Goal: Task Accomplishment & Management: Manage account settings

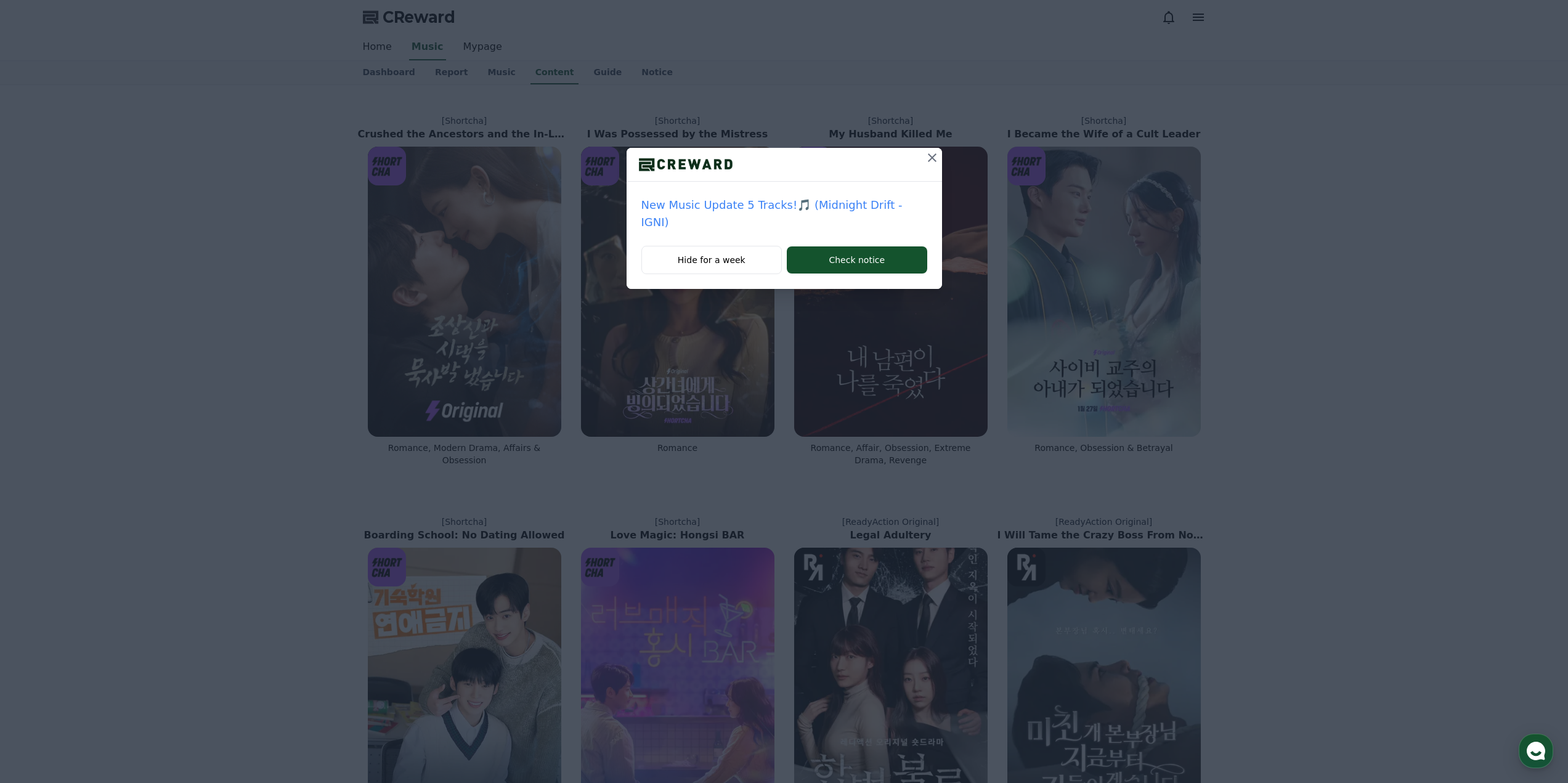
click at [872, 206] on p "New Music Update 5 Tracks!🎵 (Midnight Drift - IGNI)" at bounding box center [784, 213] width 286 height 34
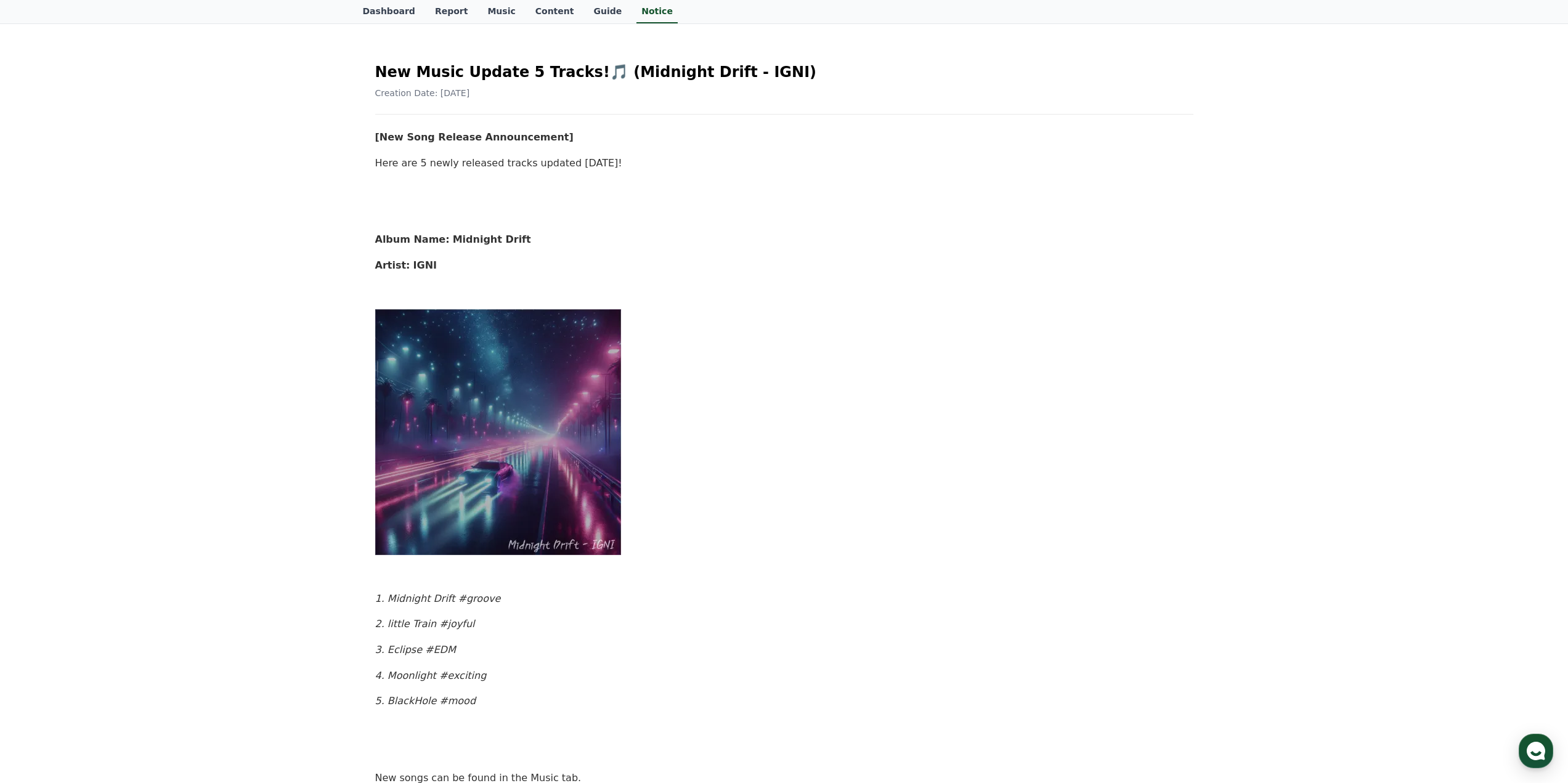
scroll to position [185, 0]
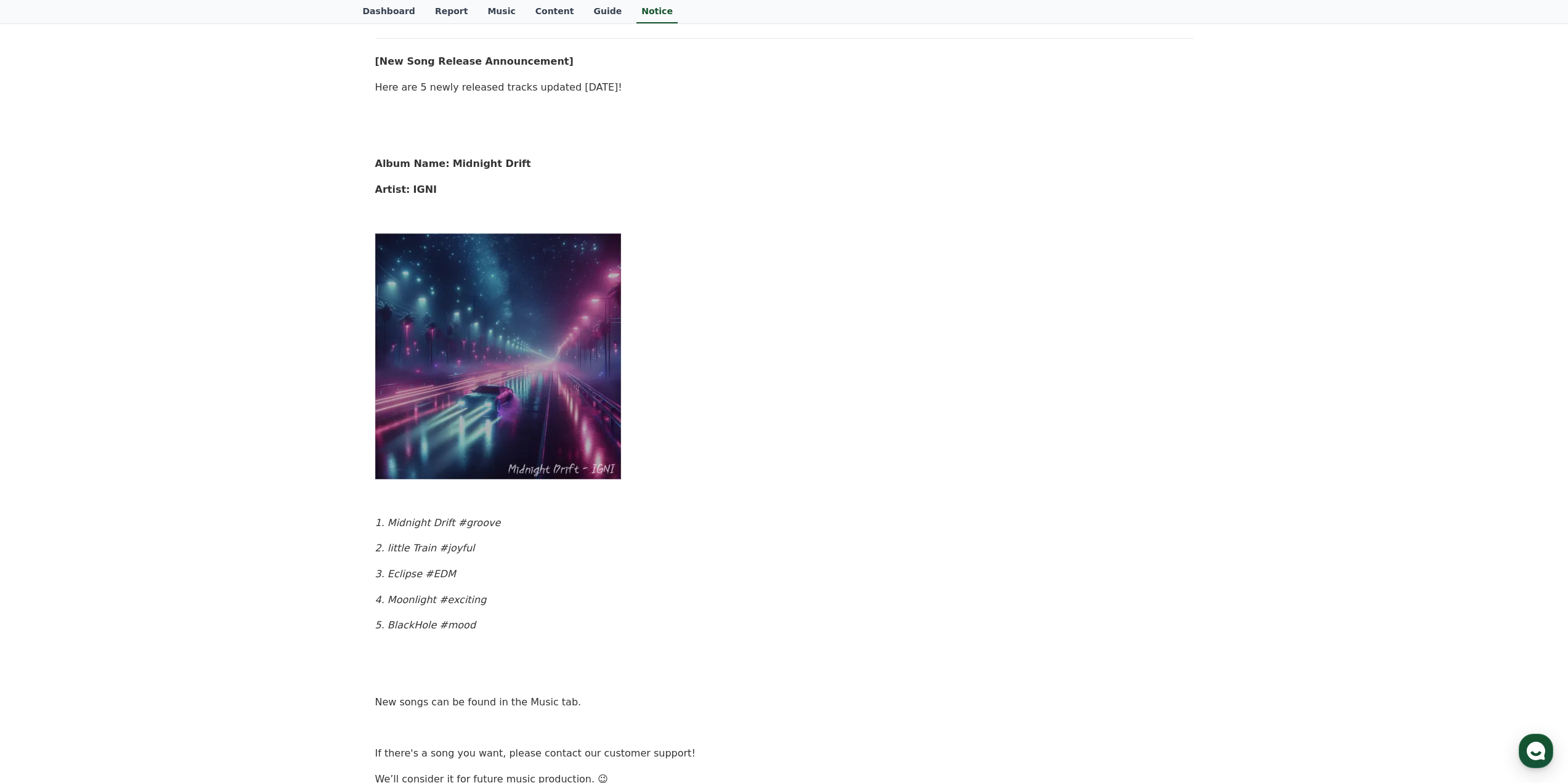
click at [508, 427] on img at bounding box center [498, 356] width 246 height 246
click at [443, 522] on em "1. Midnight Drift #groove" at bounding box center [438, 522] width 126 height 11
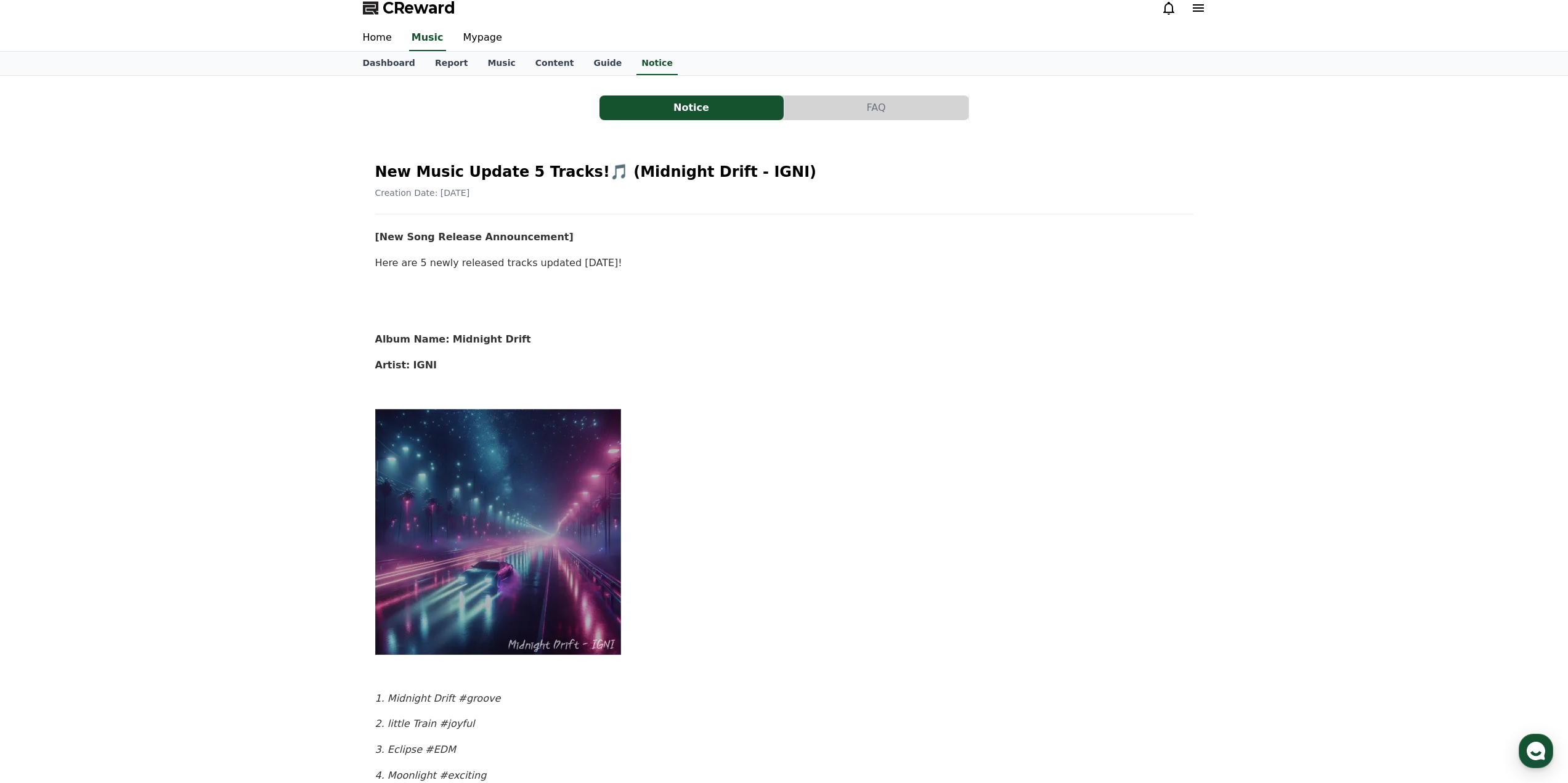
scroll to position [0, 0]
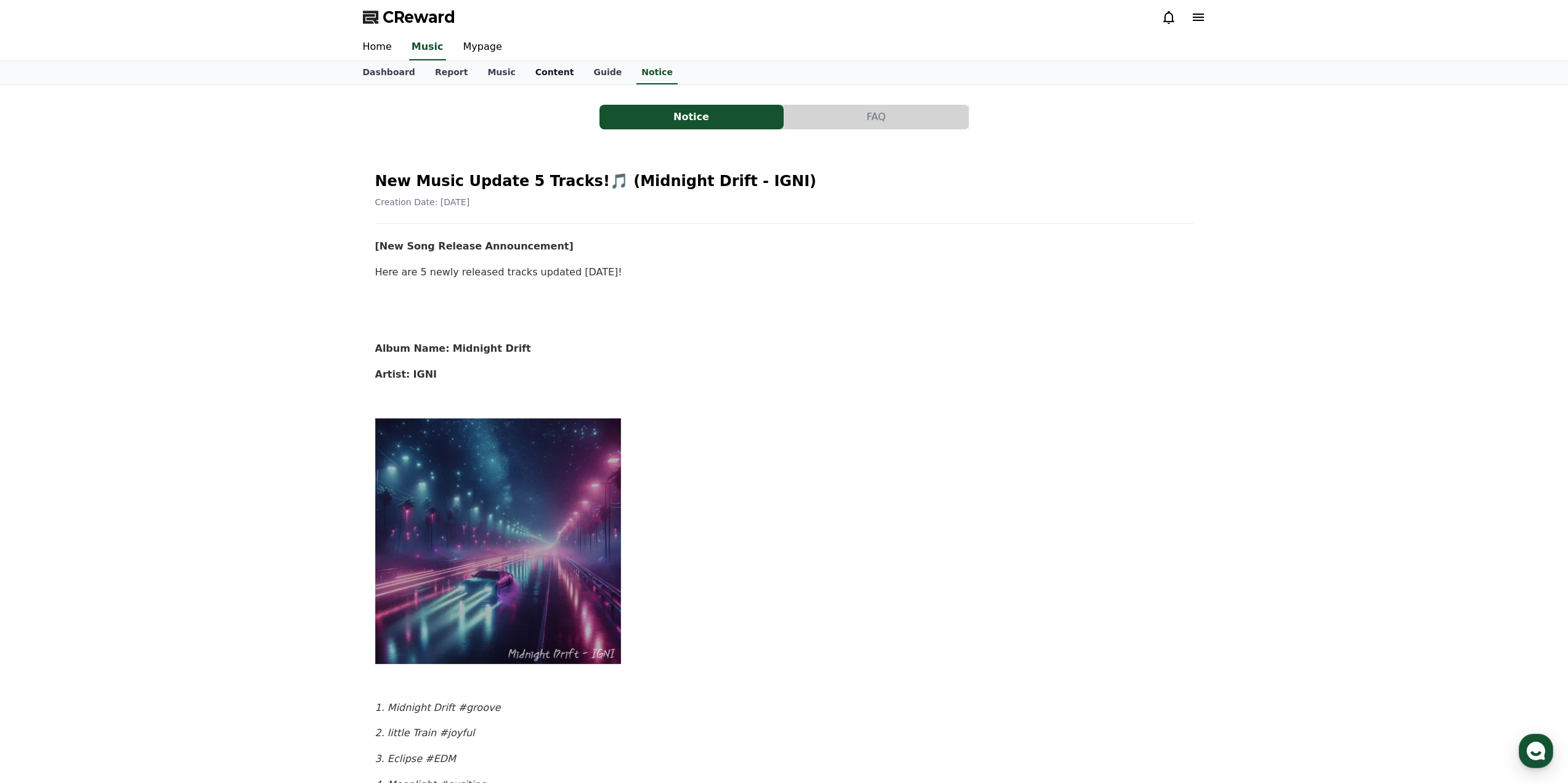
click at [537, 71] on link "Content" at bounding box center [555, 72] width 59 height 24
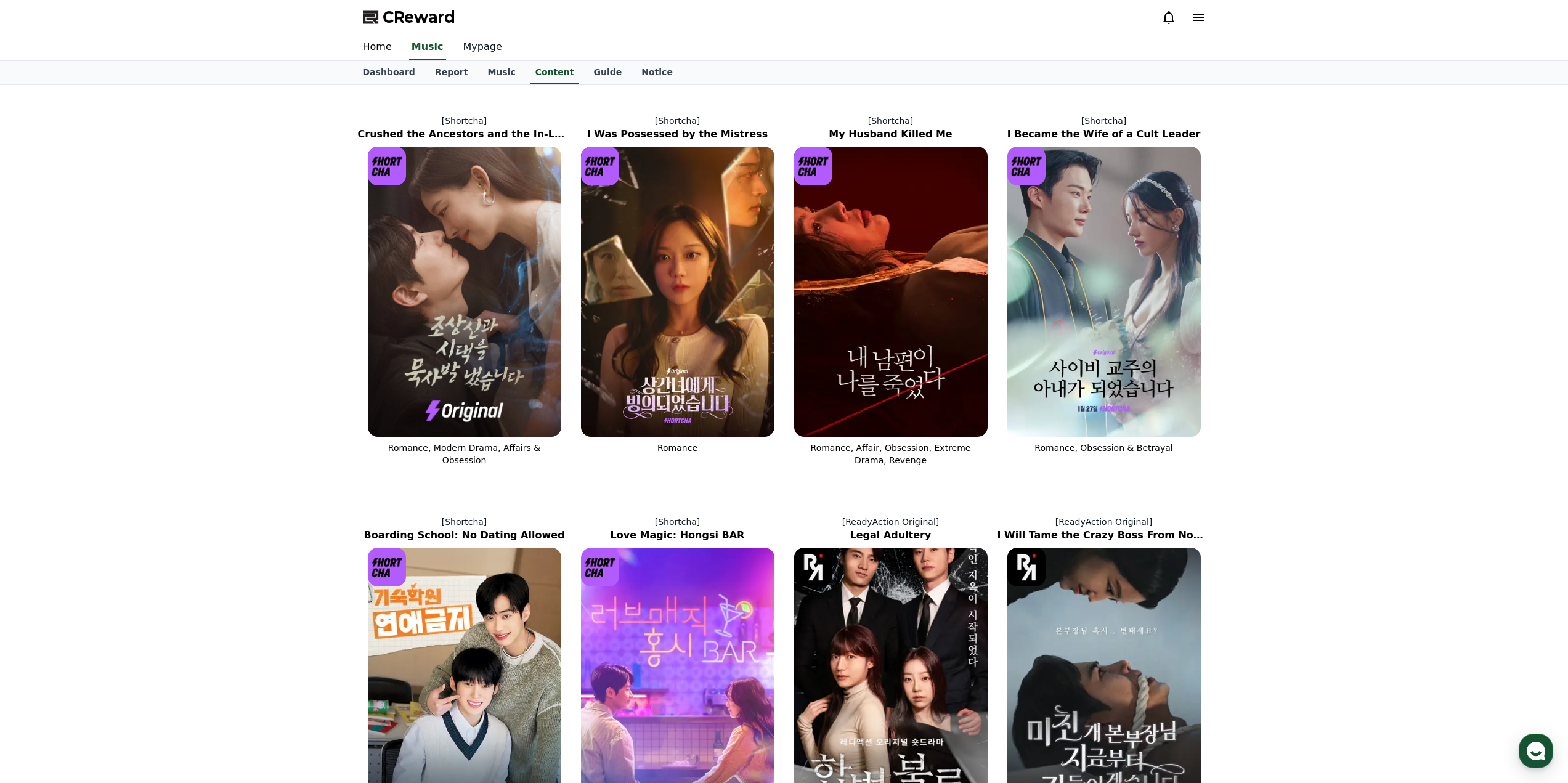
click at [483, 47] on link "Mypage" at bounding box center [483, 47] width 59 height 26
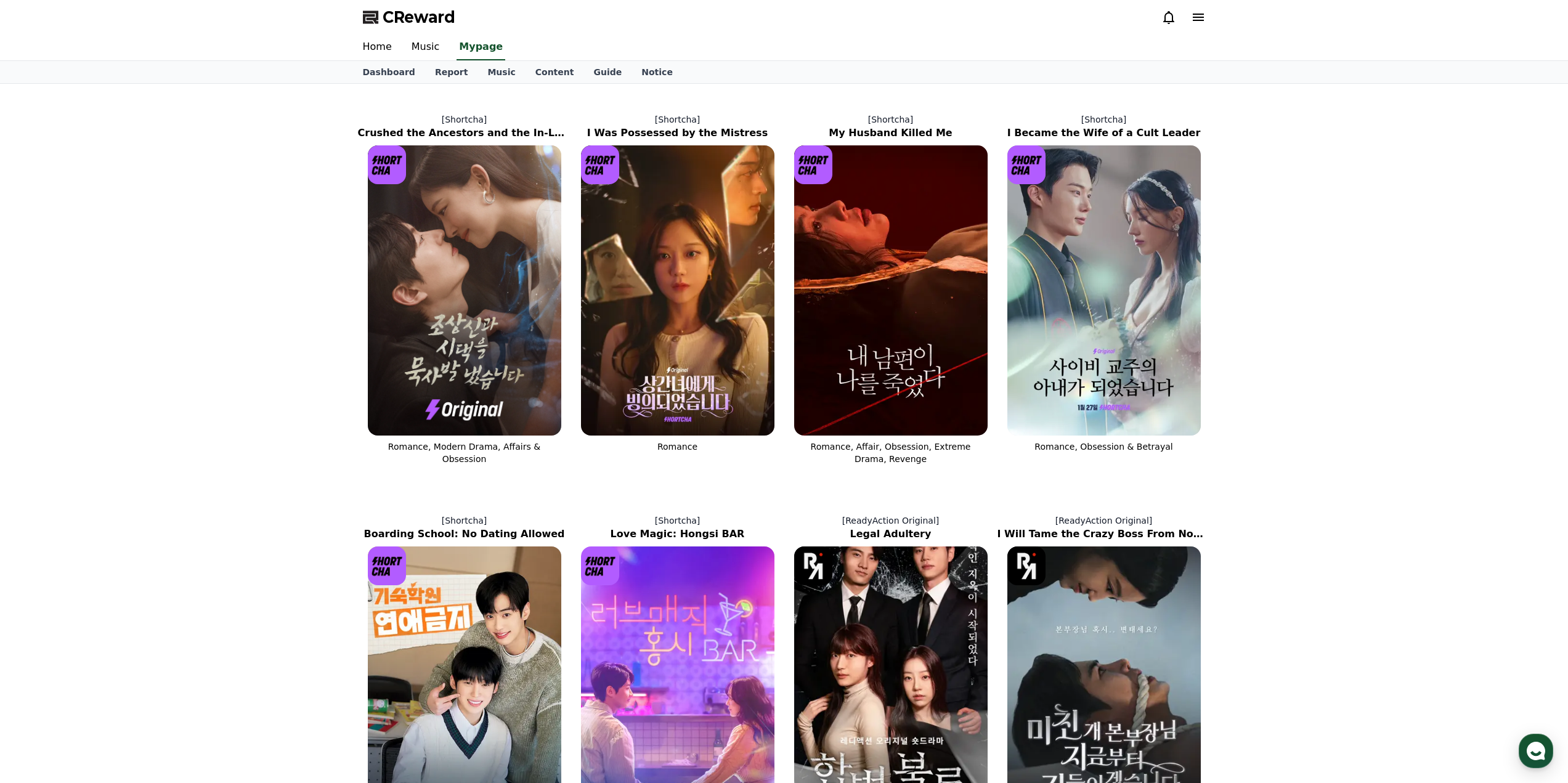
select select "**********"
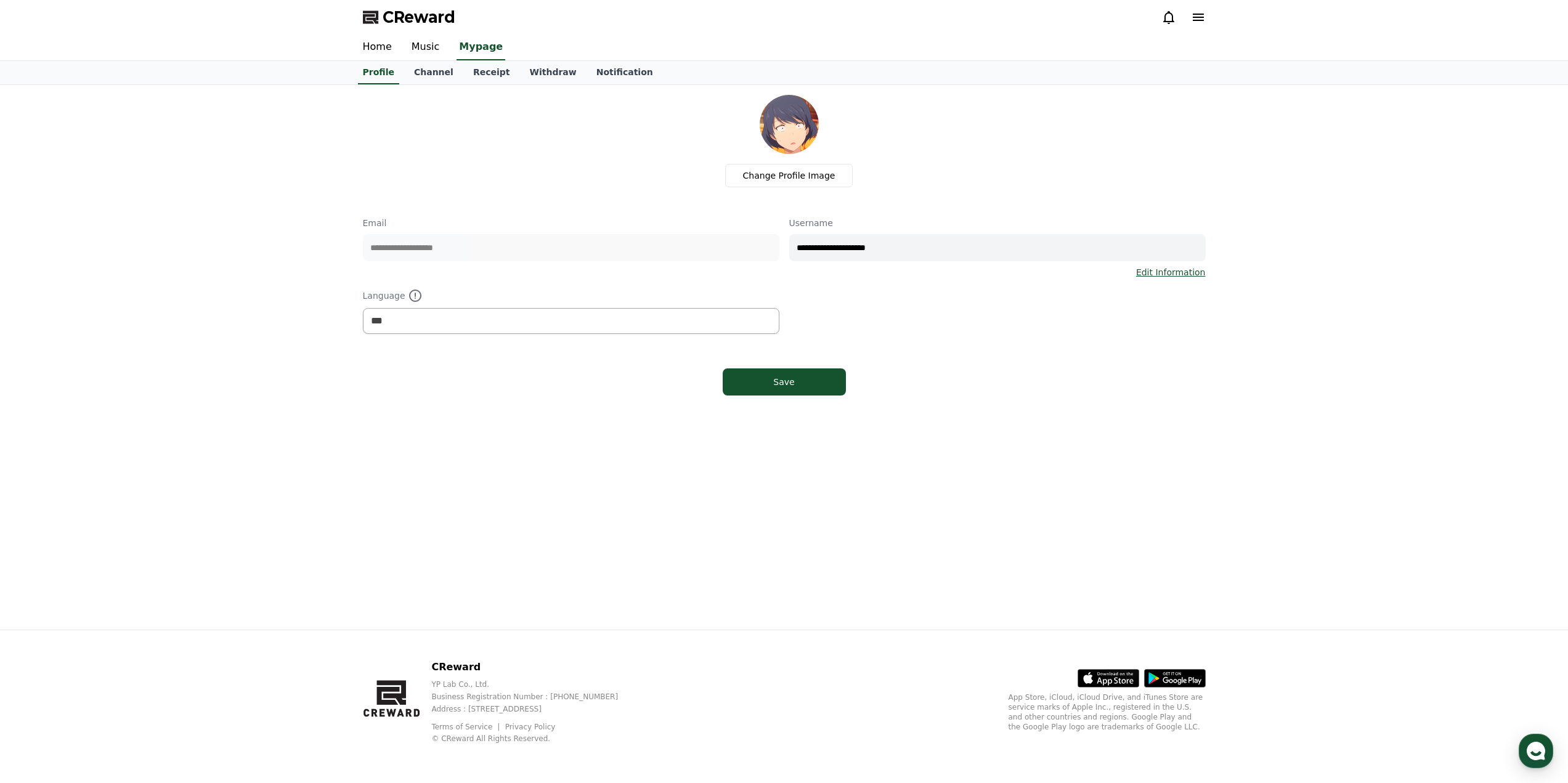
click at [404, 74] on link "Channel" at bounding box center [434, 72] width 59 height 24
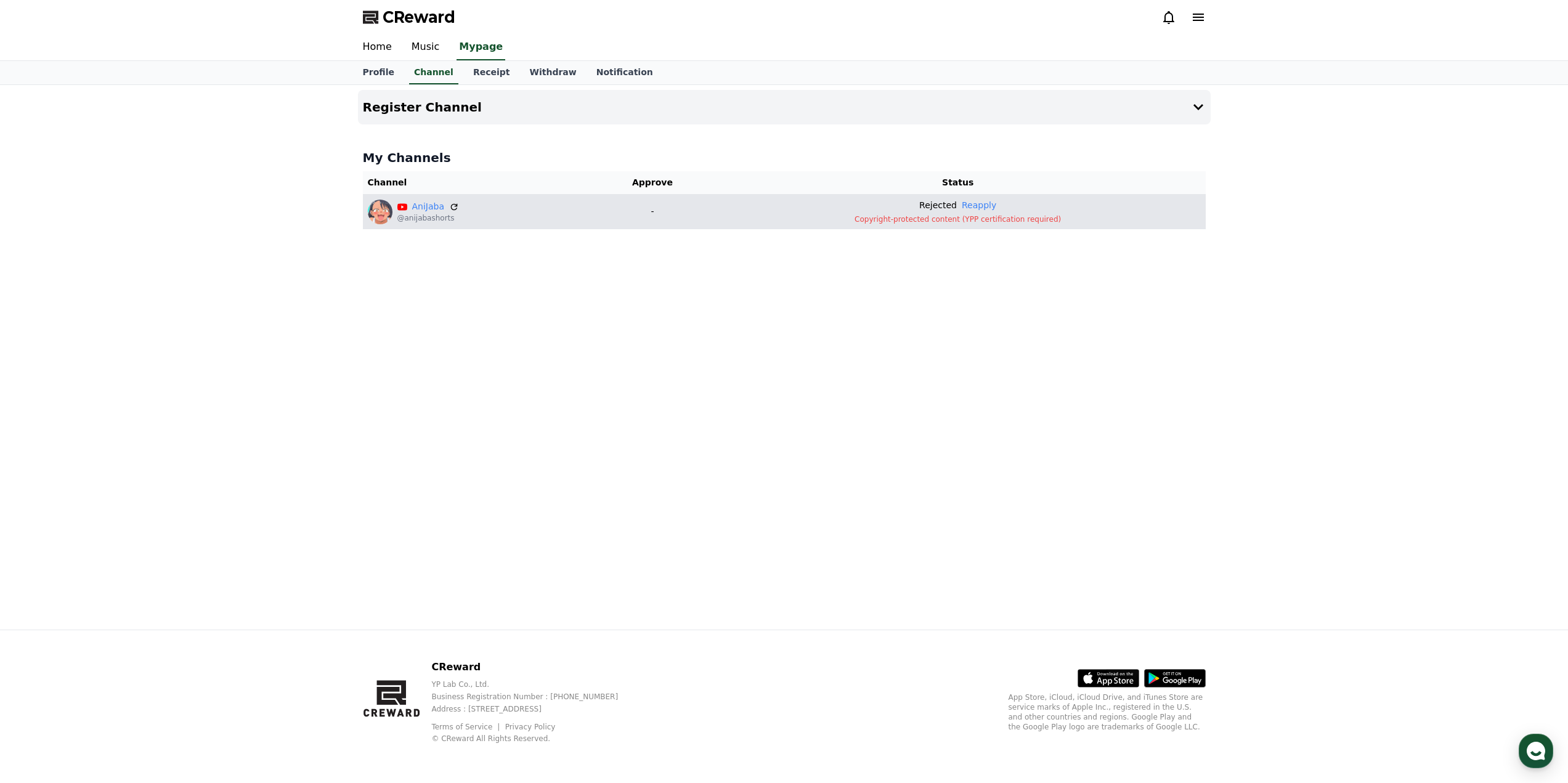
click at [942, 222] on p "Copyright-protected content (YPP certification required)" at bounding box center [958, 219] width 485 height 10
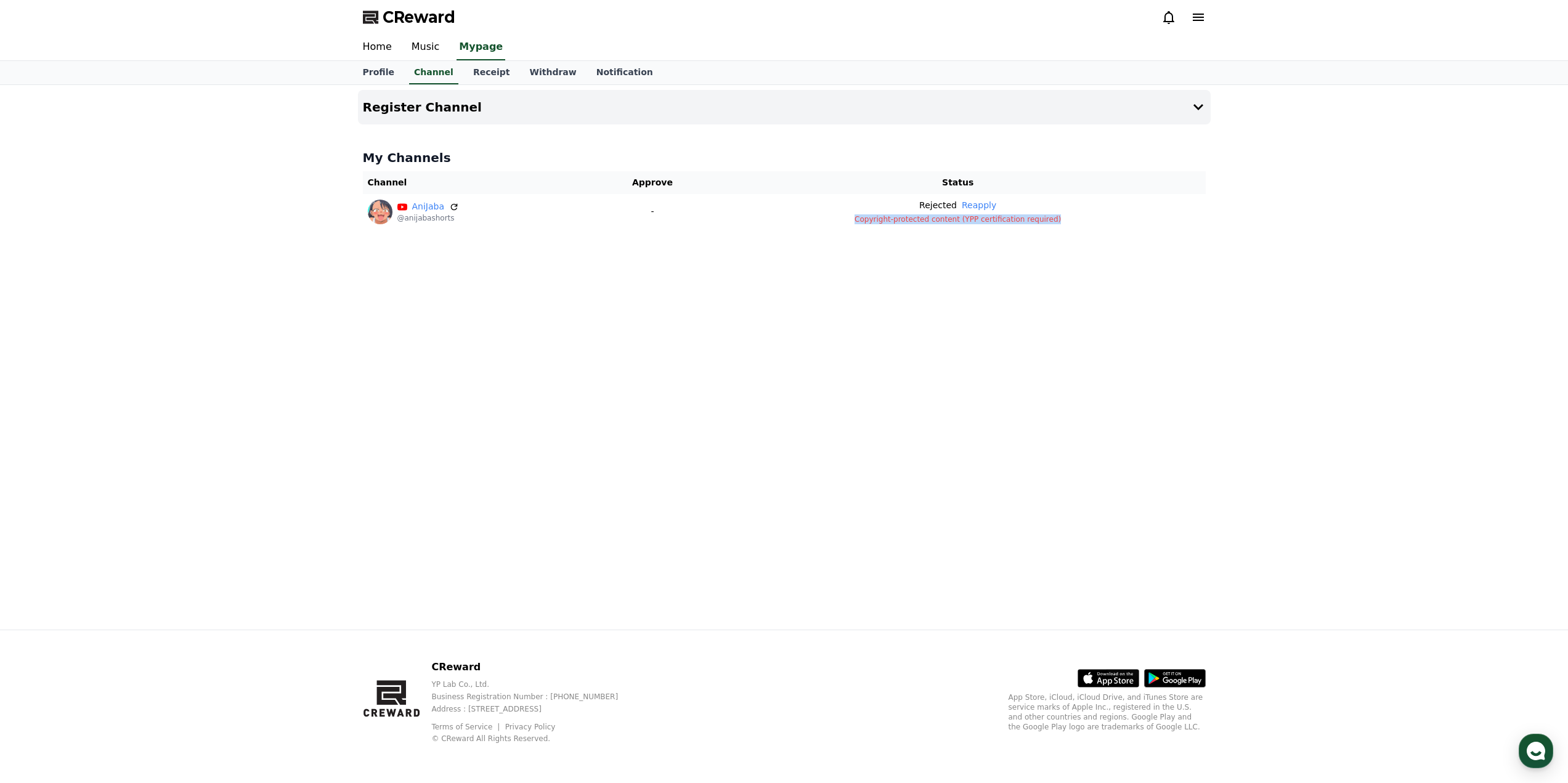
click at [1002, 270] on div "Register Channel My Channels Channel Approve Status AniJaba @anijabashorts - Re…" at bounding box center [784, 357] width 863 height 545
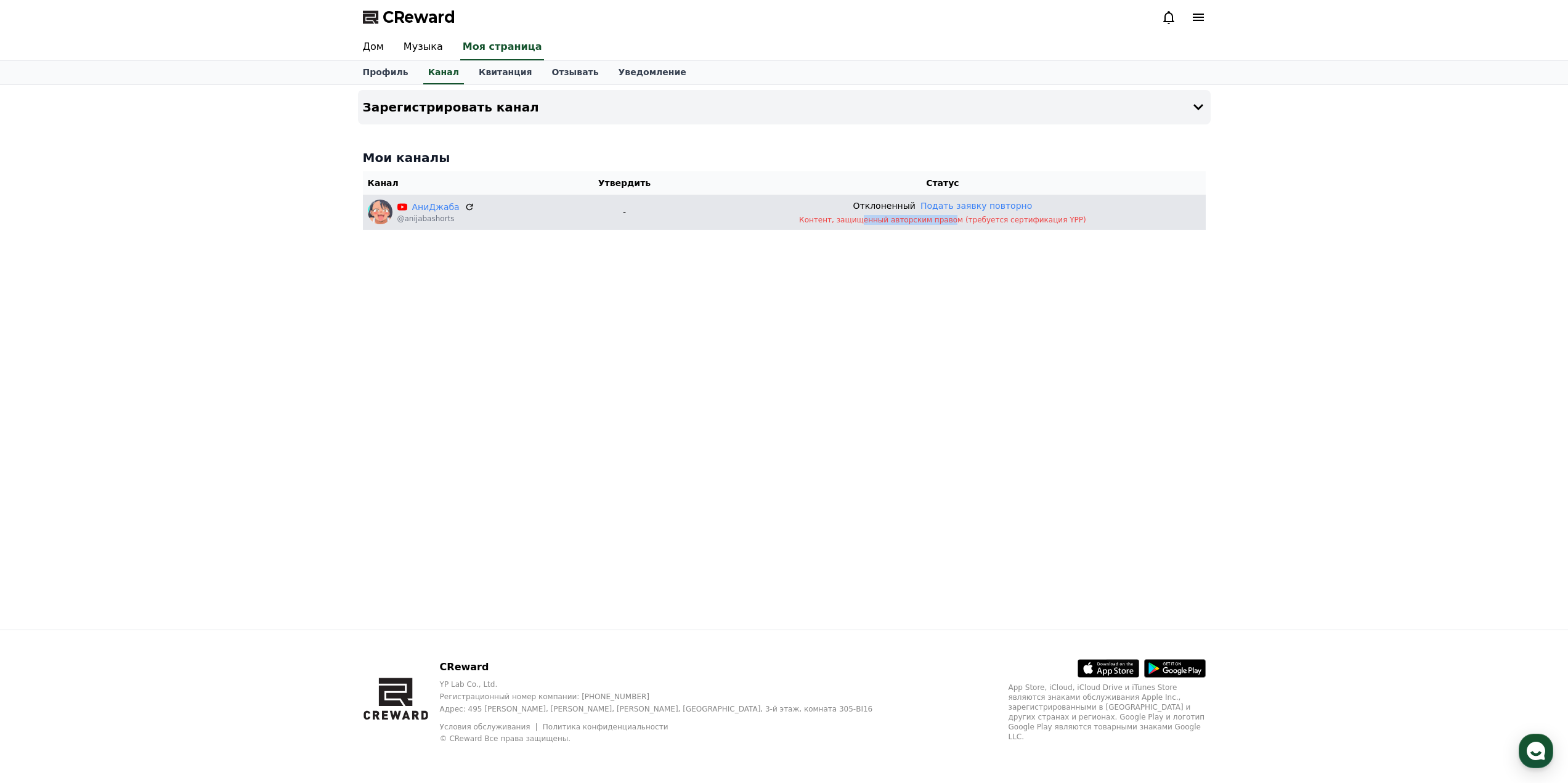
drag, startPoint x: 881, startPoint y: 220, endPoint x: 962, endPoint y: 221, distance: 81.0
click at [962, 221] on font "Контент, защищенный авторским правом (требуется сертификация YPP)" at bounding box center [942, 219] width 287 height 9
click at [981, 221] on font "Контент, защищенный авторским правом (требуется сертификация YPP)" at bounding box center [942, 219] width 287 height 9
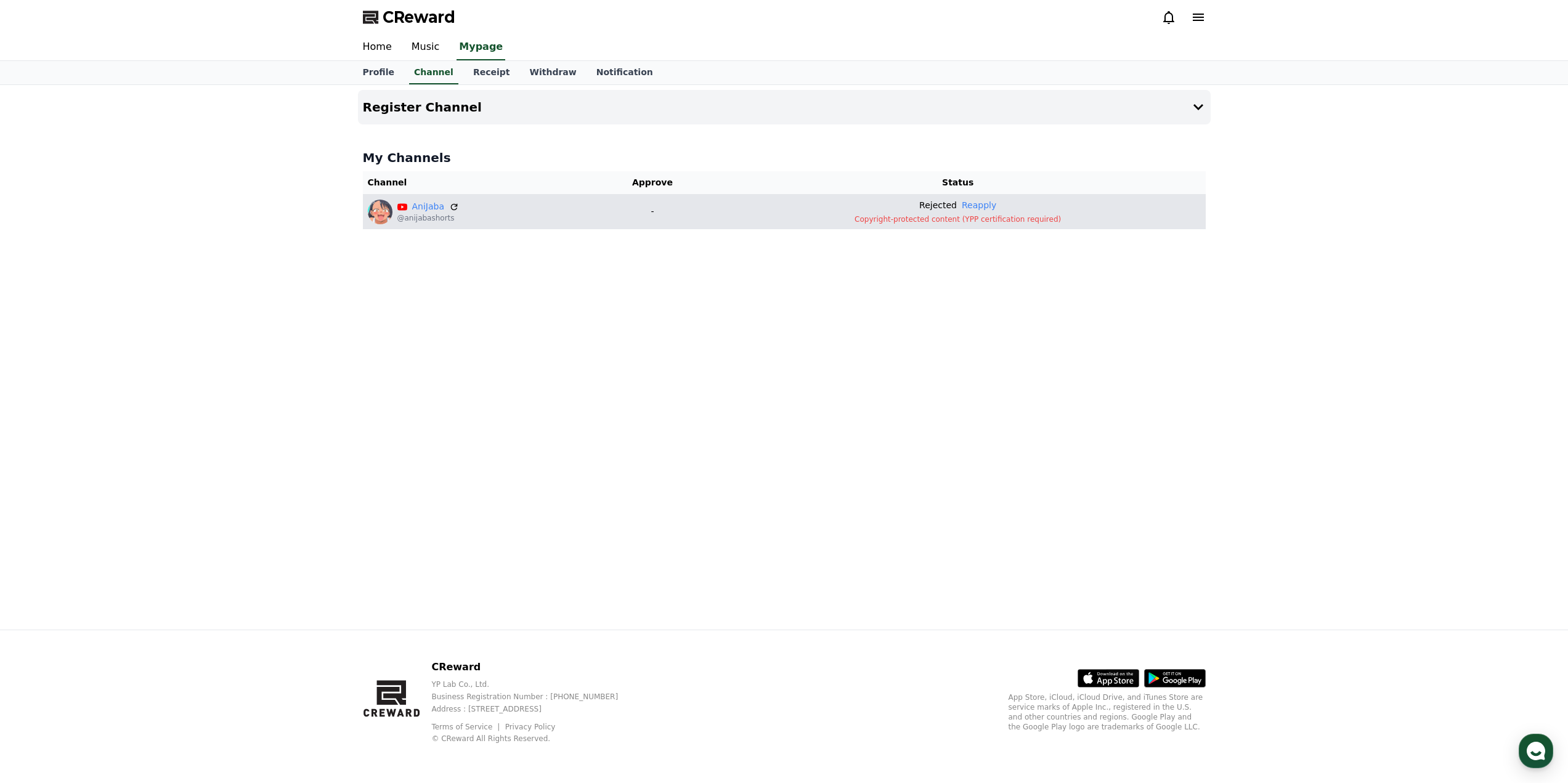
click at [84, 782] on html "CReward Home Music Mypage Profile Channel Receipt Withdraw Notification Registe…" at bounding box center [784, 392] width 1568 height 783
click at [386, 38] on link "Home" at bounding box center [377, 47] width 49 height 26
